Goal: Browse casually: Explore the website without a specific task or goal

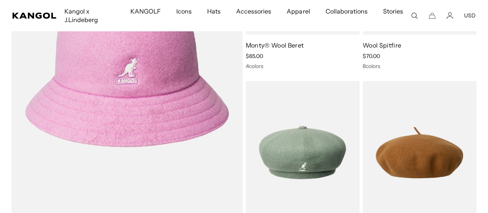
scroll to position [1351, 0]
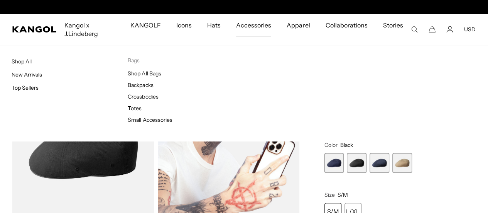
scroll to position [0, 159]
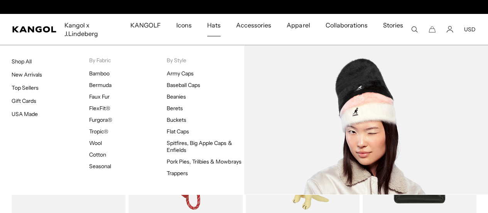
scroll to position [0, 159]
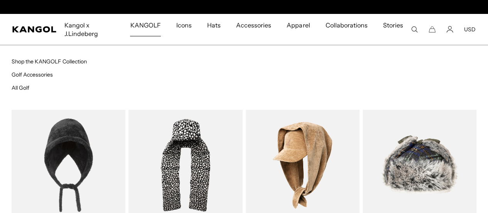
scroll to position [0, 159]
click at [25, 74] on link "Golf Accessories" at bounding box center [32, 74] width 41 height 7
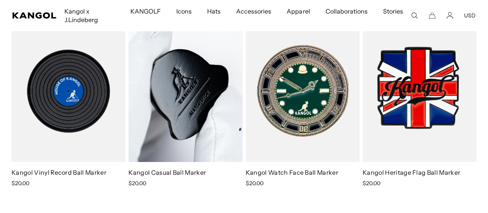
scroll to position [0, 159]
